Goal: Check status: Check status

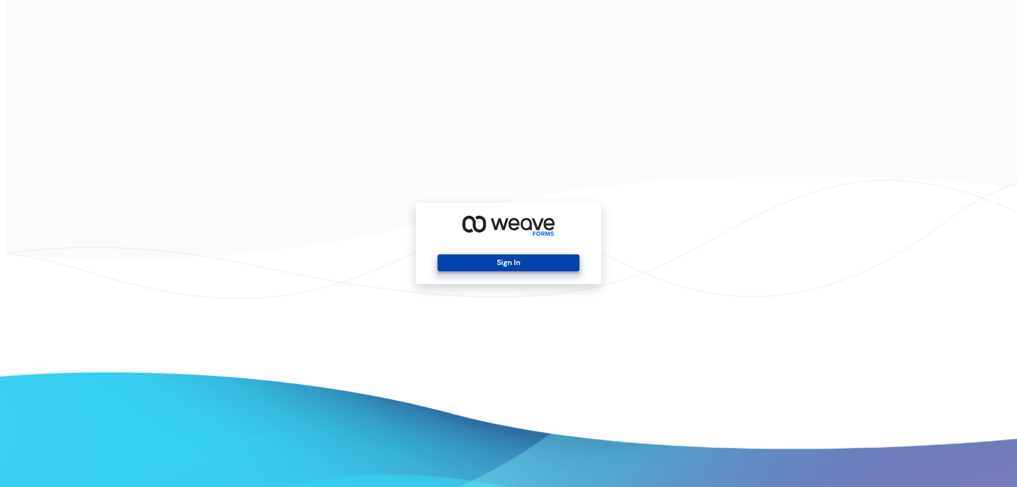
click at [529, 264] on button "Sign In" at bounding box center [507, 262] width 141 height 17
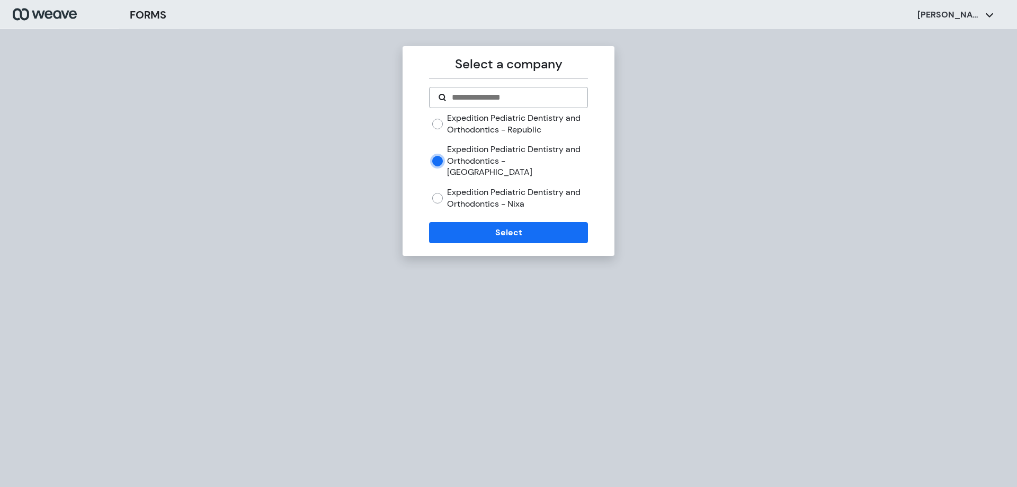
click at [474, 210] on form "Expedition Pediatric Dentistry and Orthodontics - Republic Expedition Pediatric…" at bounding box center [508, 165] width 158 height 156
click at [502, 222] on button "Select" at bounding box center [508, 232] width 158 height 21
